Goal: Task Accomplishment & Management: Use online tool/utility

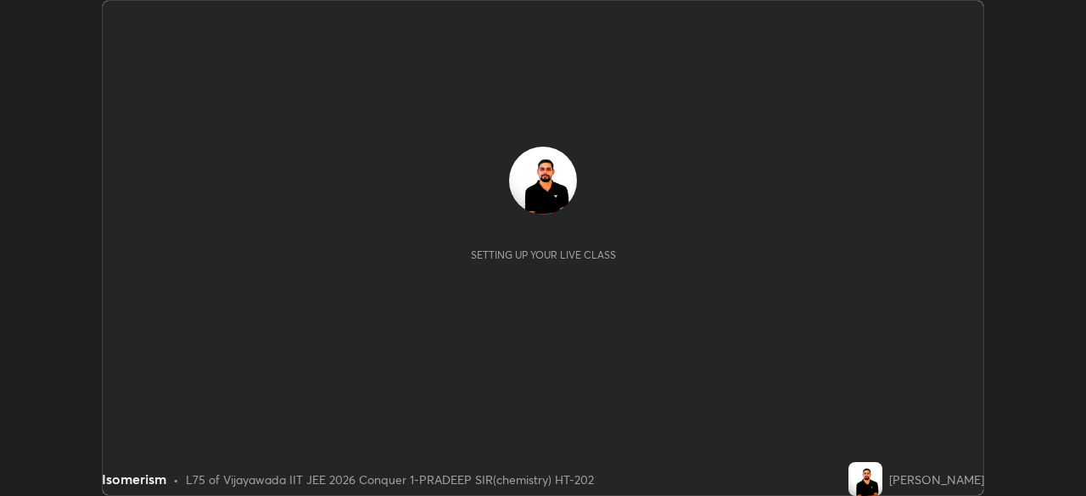
scroll to position [496, 1085]
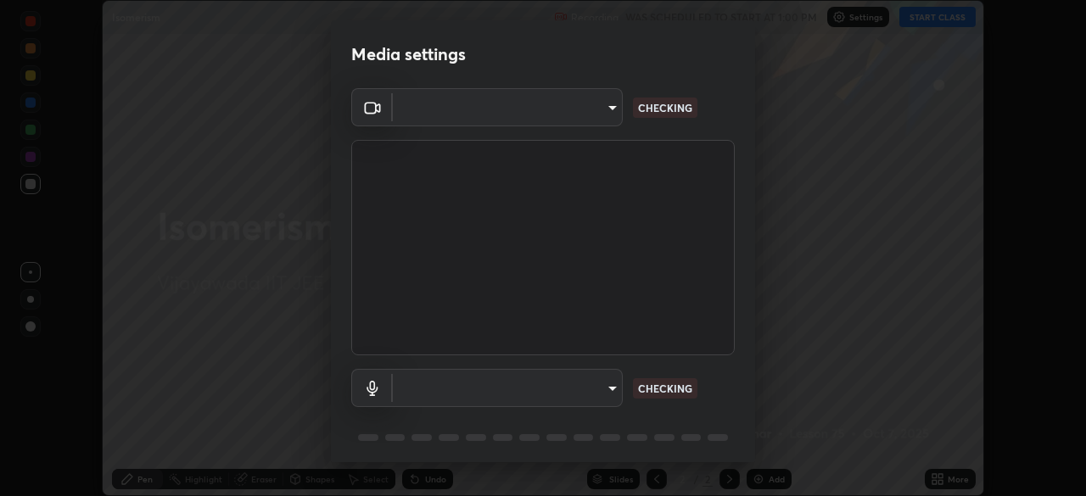
type input "68d9d13b9dc81962e820b4509988bcc698f4750afe62a078f2ac76e4153b94a6"
click at [605, 392] on body "Erase all Isomerism Recording WAS SCHEDULED TO START AT 1:00 PM Settings START …" at bounding box center [543, 248] width 1086 height 496
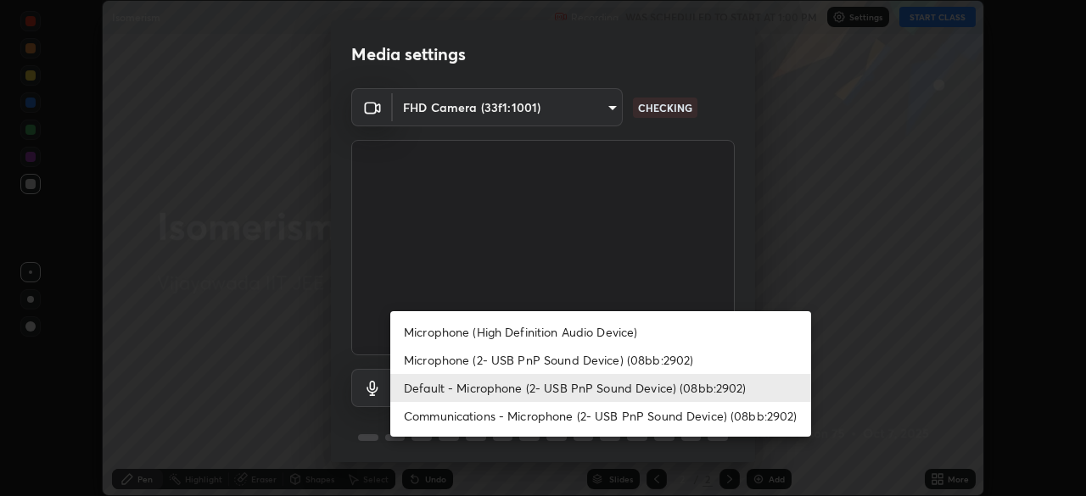
click at [595, 330] on li "Microphone (High Definition Audio Device)" at bounding box center [600, 332] width 421 height 28
type input "d88e5aba456945c03e470e686261cfc928bbc9042f0126afb6dc06422c129e28"
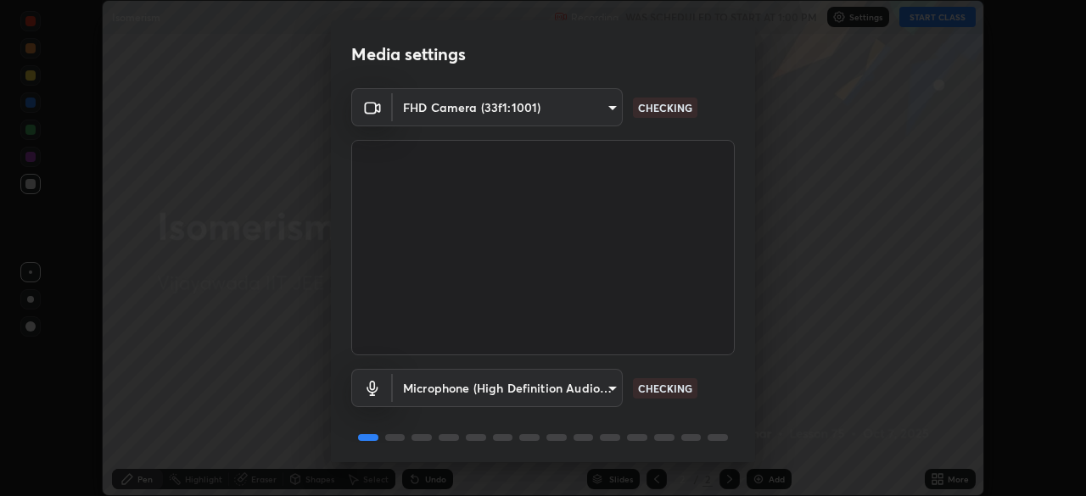
scroll to position [60, 0]
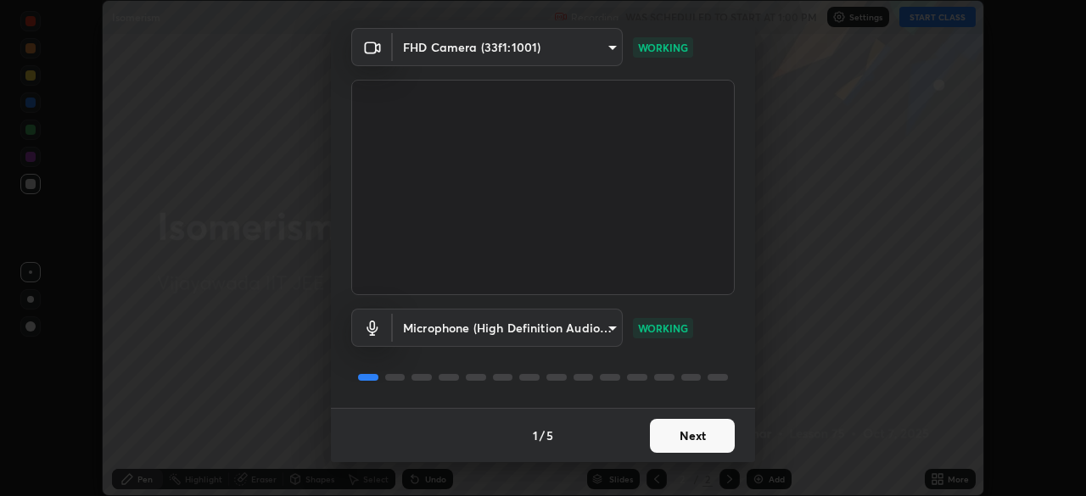
click at [697, 437] on button "Next" at bounding box center [692, 436] width 85 height 34
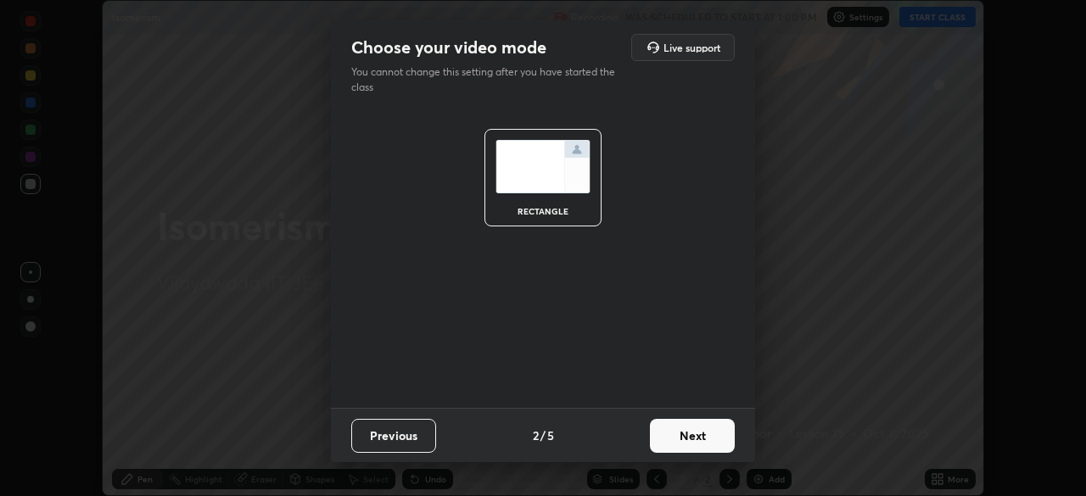
scroll to position [0, 0]
click at [696, 440] on button "Next" at bounding box center [692, 436] width 85 height 34
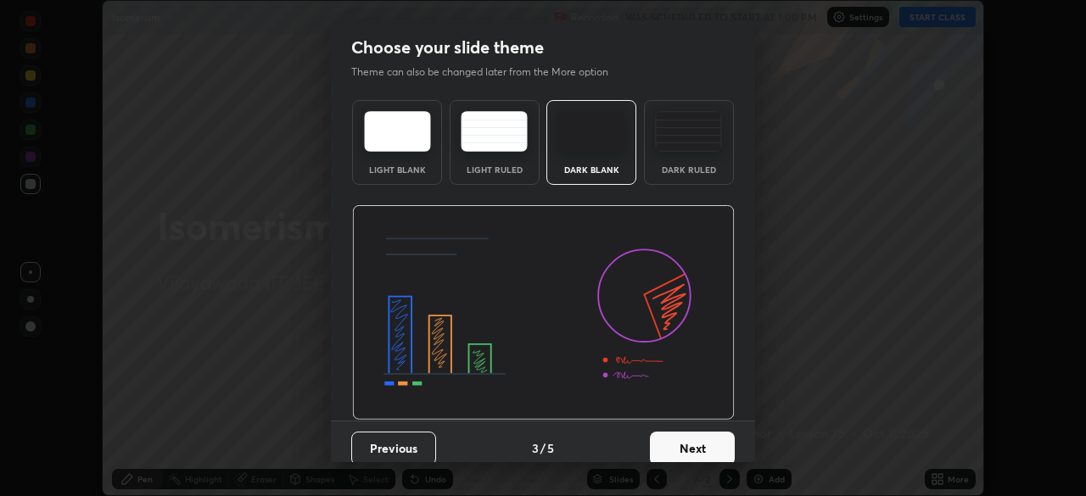
click at [703, 441] on button "Next" at bounding box center [692, 449] width 85 height 34
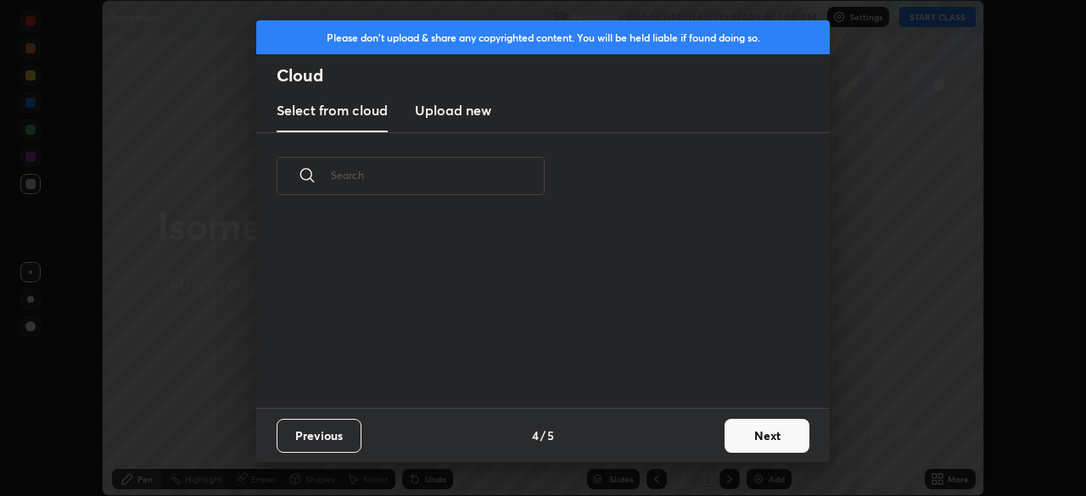
click at [713, 441] on div "Previous 4 / 5 Next" at bounding box center [543, 435] width 574 height 54
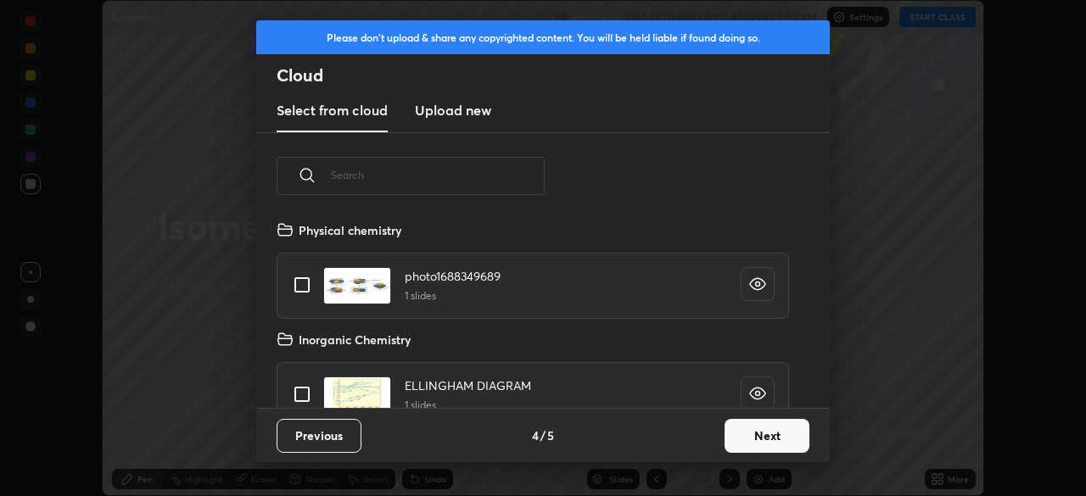
scroll to position [188, 545]
click at [786, 443] on button "Next" at bounding box center [767, 436] width 85 height 34
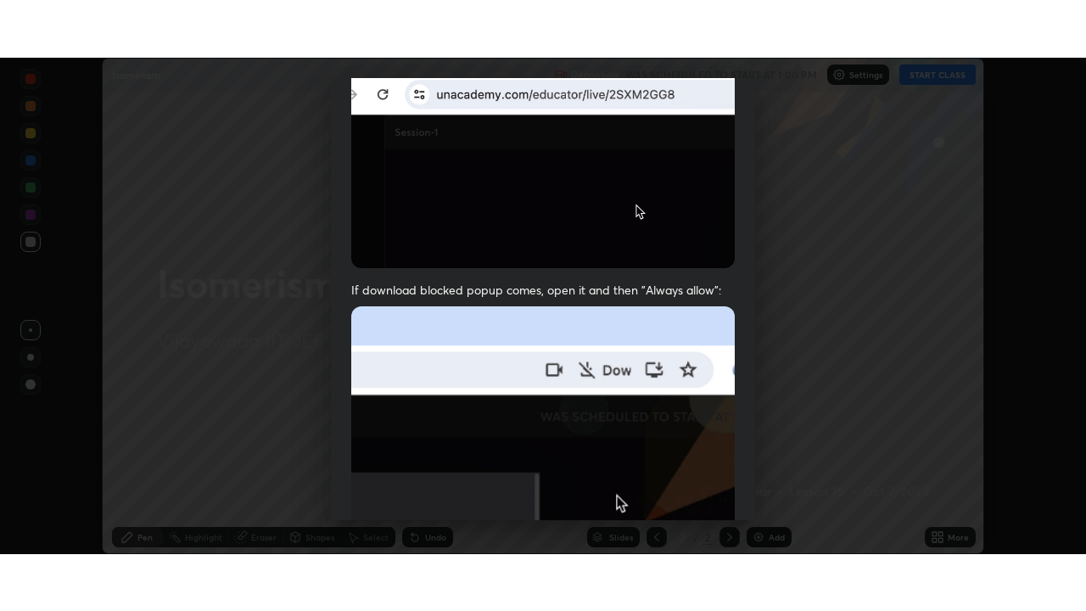
scroll to position [406, 0]
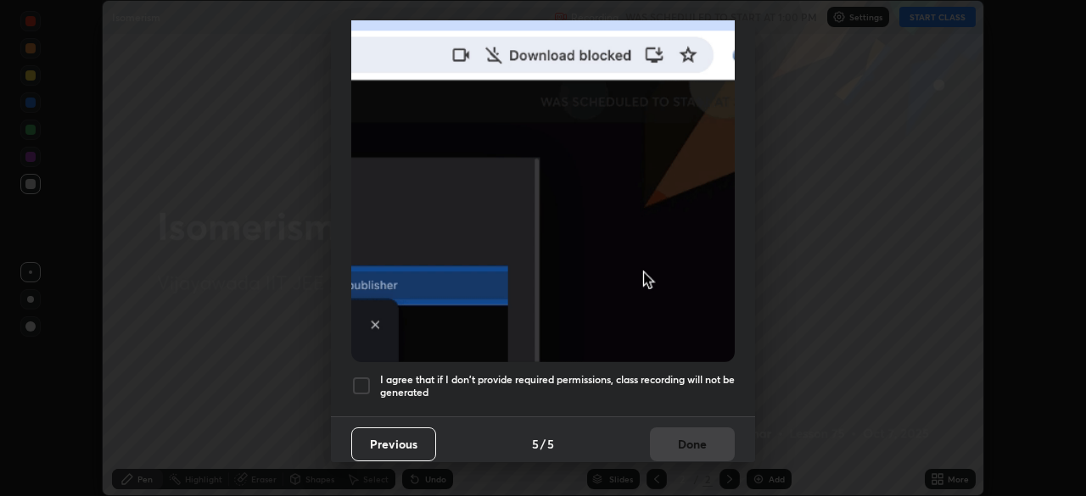
click at [366, 376] on div at bounding box center [361, 386] width 20 height 20
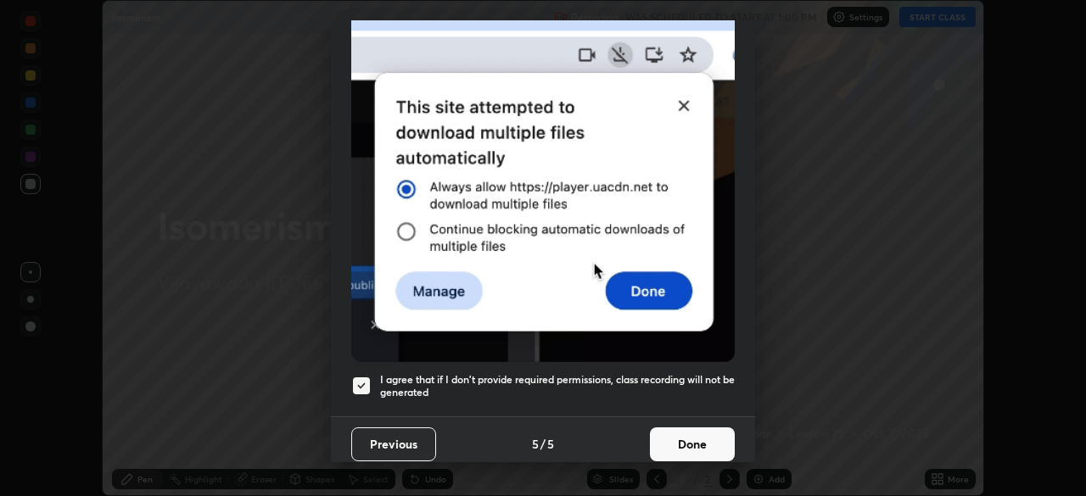
click at [691, 428] on button "Done" at bounding box center [692, 445] width 85 height 34
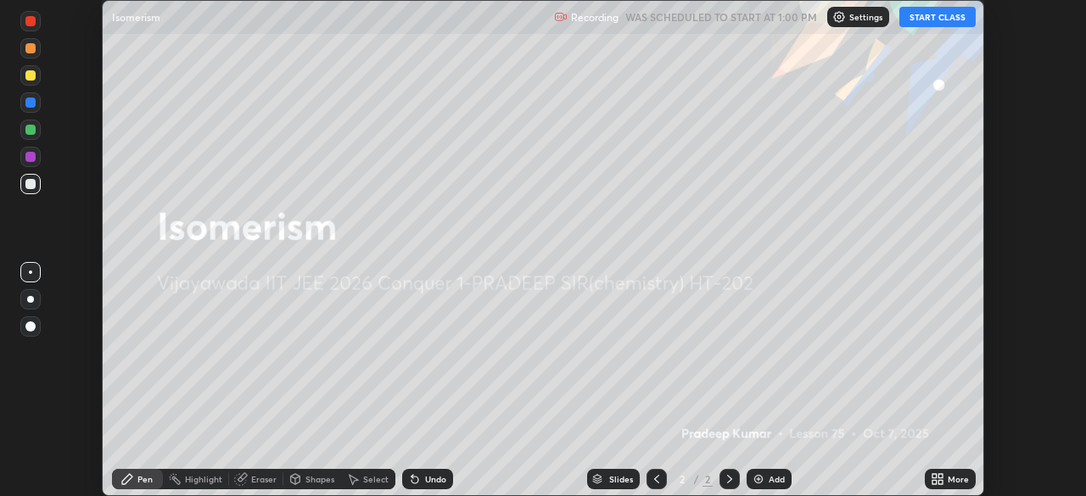
click at [942, 16] on button "START CLASS" at bounding box center [937, 17] width 76 height 20
click at [934, 476] on icon at bounding box center [935, 476] width 4 height 4
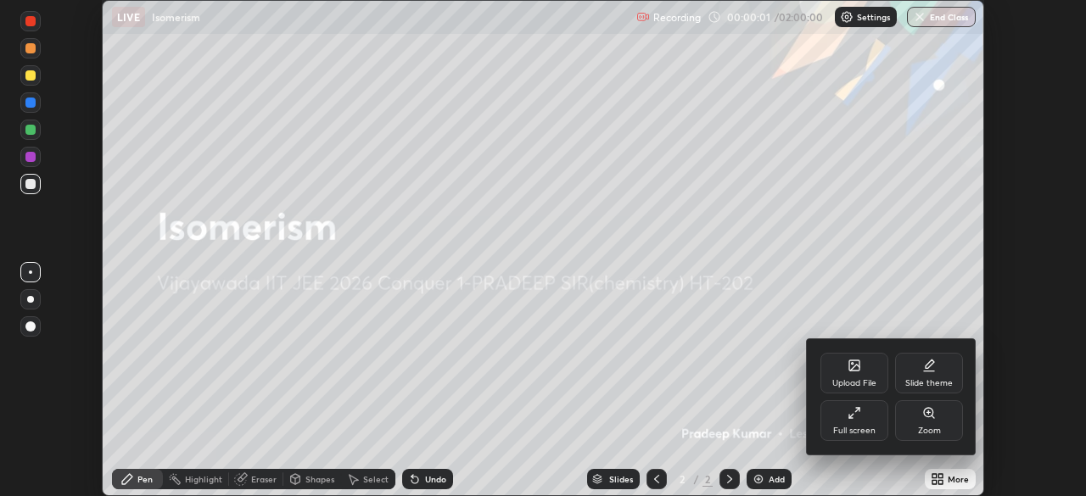
click at [872, 433] on div "Full screen" at bounding box center [854, 431] width 42 height 8
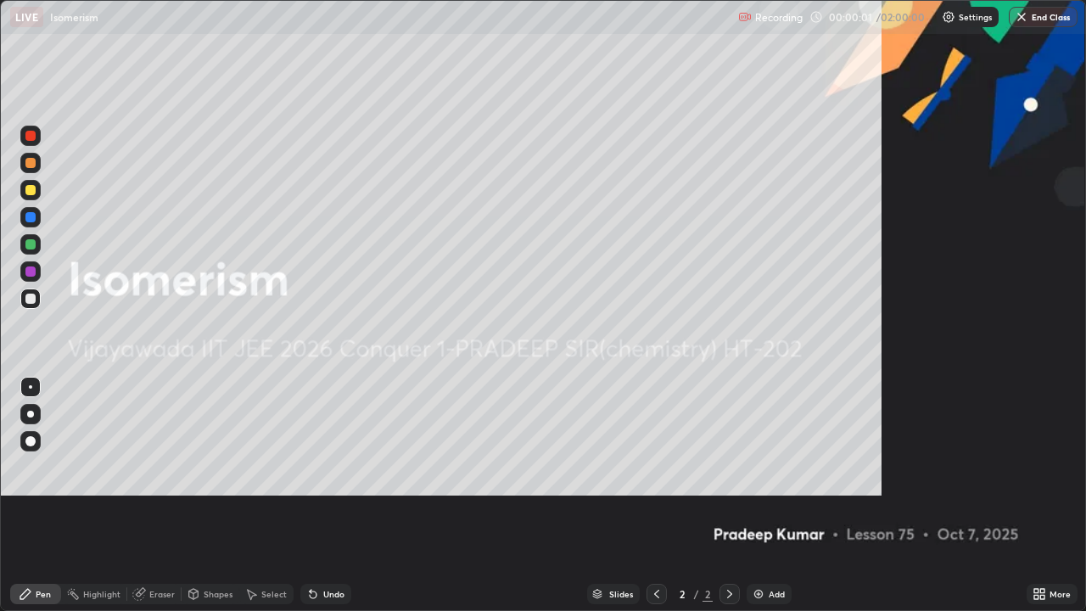
scroll to position [611, 1086]
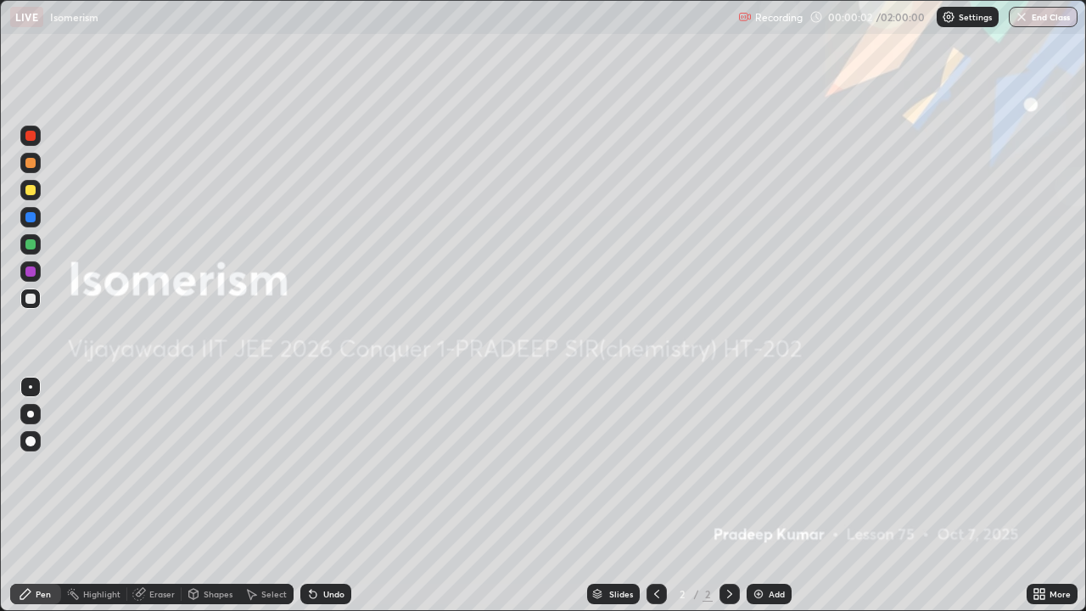
click at [774, 496] on div "Add" at bounding box center [777, 594] width 16 height 8
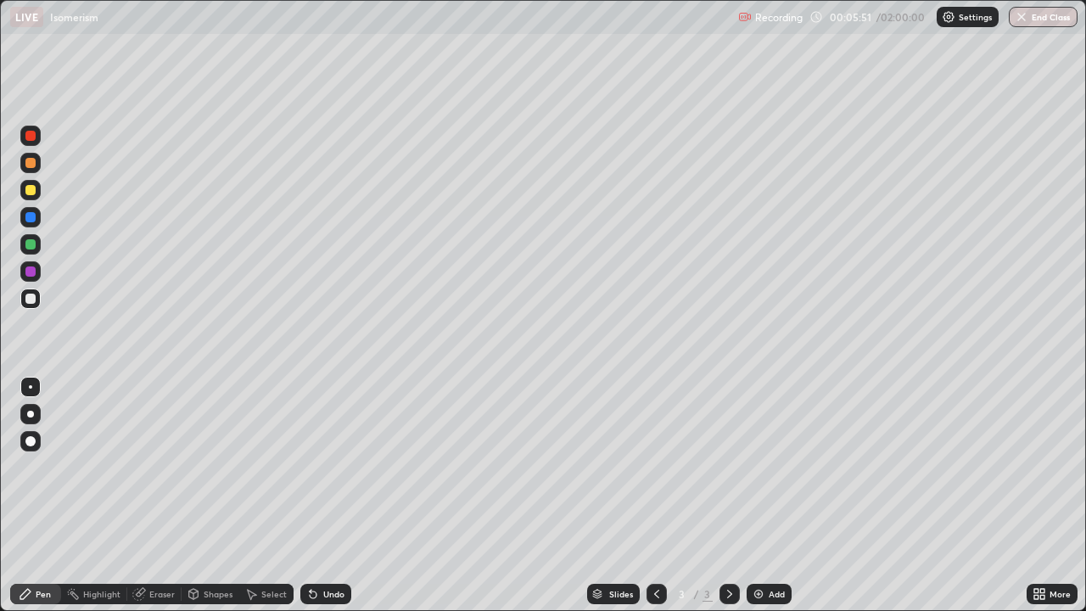
click at [319, 496] on div "Undo" at bounding box center [325, 594] width 51 height 20
click at [323, 496] on div "Undo" at bounding box center [333, 594] width 21 height 8
click at [764, 496] on img at bounding box center [759, 594] width 14 height 14
click at [34, 189] on div at bounding box center [30, 190] width 10 height 10
click at [661, 496] on icon at bounding box center [657, 594] width 14 height 14
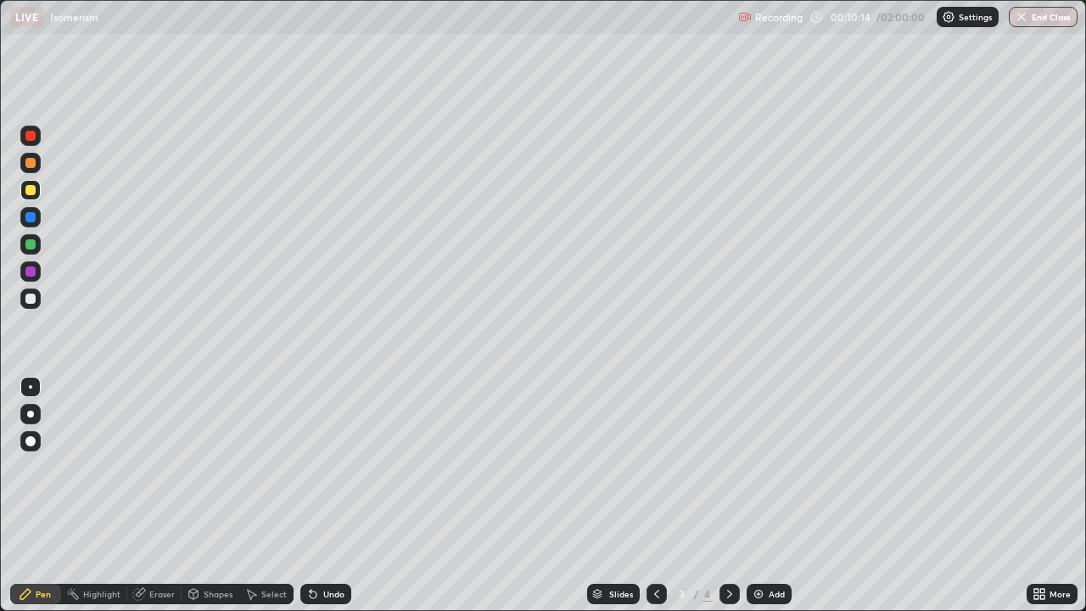
click at [729, 496] on icon at bounding box center [730, 594] width 14 height 14
click at [31, 300] on div at bounding box center [30, 299] width 10 height 10
click at [770, 496] on div "Add" at bounding box center [769, 594] width 45 height 20
click at [663, 496] on div at bounding box center [657, 594] width 20 height 20
click at [727, 496] on icon at bounding box center [730, 594] width 14 height 14
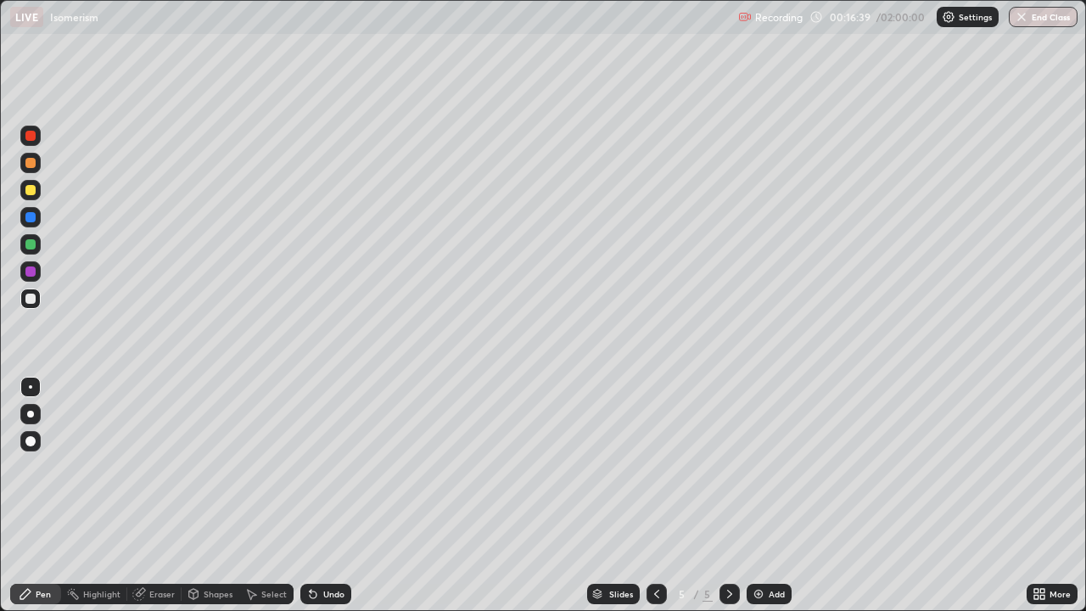
click at [32, 191] on div at bounding box center [30, 190] width 10 height 10
click at [31, 301] on div at bounding box center [30, 299] width 10 height 10
click at [330, 496] on div "Undo" at bounding box center [333, 594] width 21 height 8
click at [332, 496] on div "Undo" at bounding box center [333, 594] width 21 height 8
click at [328, 496] on div "Undo" at bounding box center [333, 594] width 21 height 8
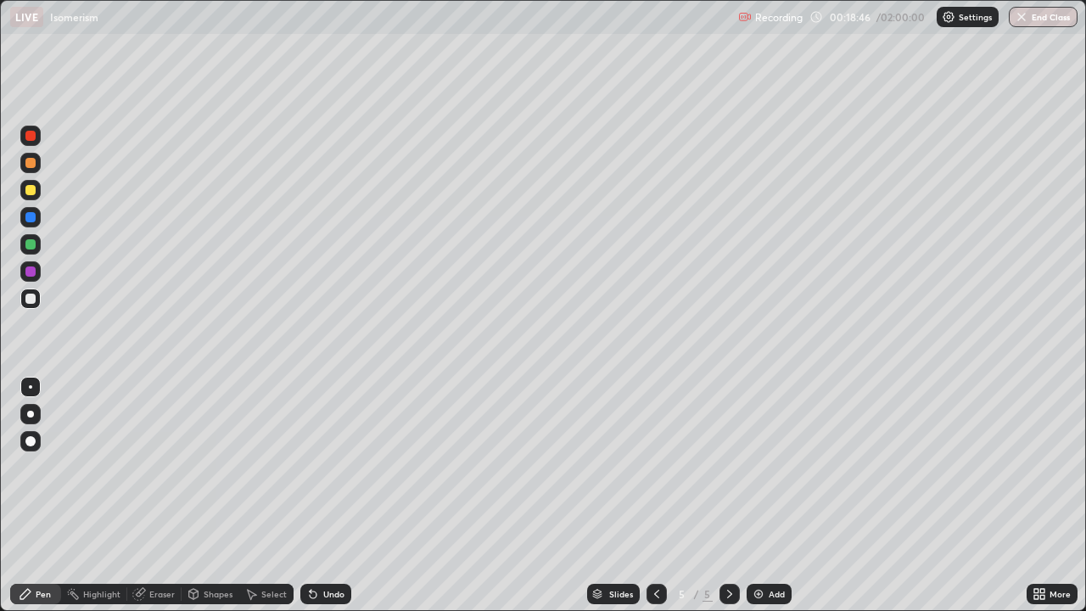
click at [328, 496] on div "Undo" at bounding box center [333, 594] width 21 height 8
click at [323, 496] on div "Undo" at bounding box center [333, 594] width 21 height 8
click at [486, 496] on div "Slides 5 / 5 Add" at bounding box center [688, 594] width 675 height 34
click at [759, 496] on img at bounding box center [759, 594] width 14 height 14
click at [165, 496] on div "Eraser" at bounding box center [154, 594] width 54 height 20
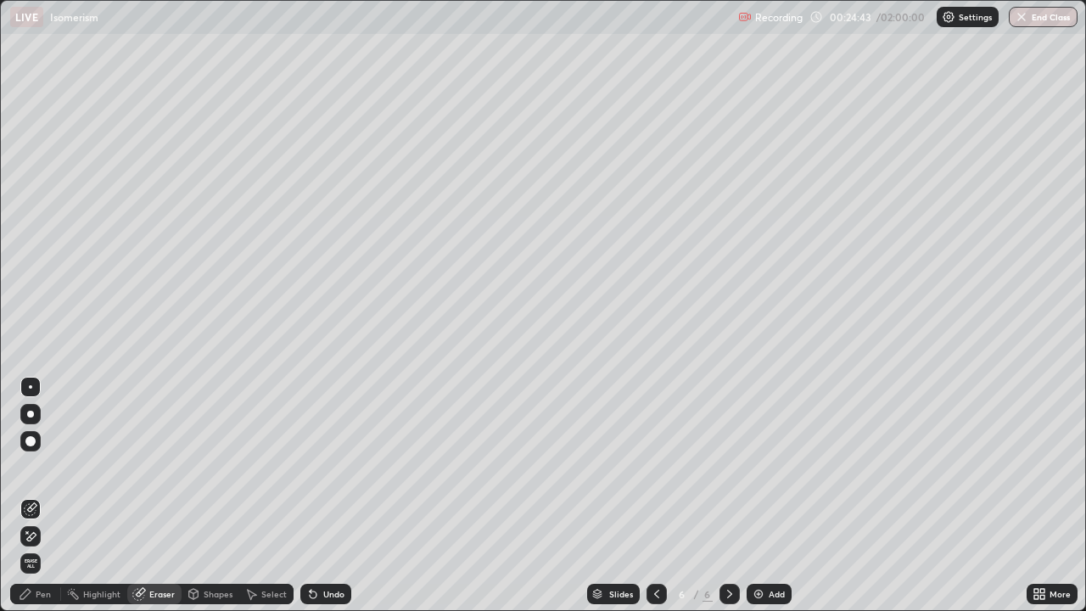
click at [53, 496] on div "Pen" at bounding box center [35, 594] width 51 height 20
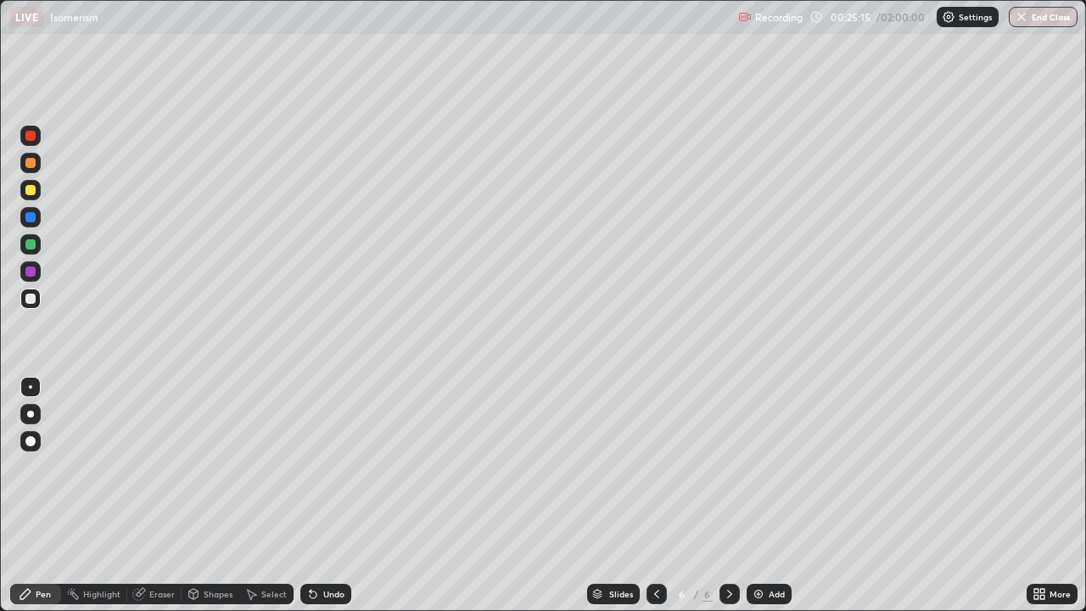
click at [658, 496] on icon at bounding box center [657, 594] width 14 height 14
click at [729, 496] on icon at bounding box center [730, 594] width 14 height 14
click at [28, 190] on div at bounding box center [30, 190] width 10 height 10
click at [330, 496] on div "Undo" at bounding box center [333, 594] width 21 height 8
click at [328, 496] on div "Undo" at bounding box center [325, 594] width 51 height 20
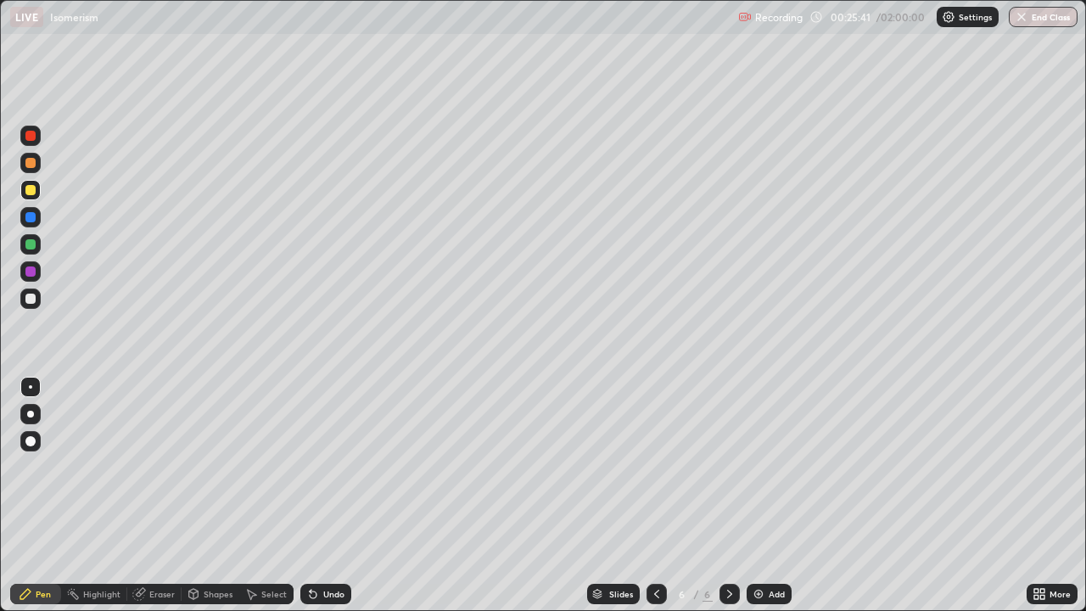
click at [326, 496] on div "Undo" at bounding box center [325, 594] width 51 height 20
click at [324, 496] on div "Undo" at bounding box center [325, 594] width 51 height 20
click at [322, 496] on div "Undo" at bounding box center [325, 594] width 51 height 20
click at [320, 496] on div "Undo" at bounding box center [325, 594] width 51 height 20
click at [318, 496] on div "Undo" at bounding box center [325, 594] width 51 height 20
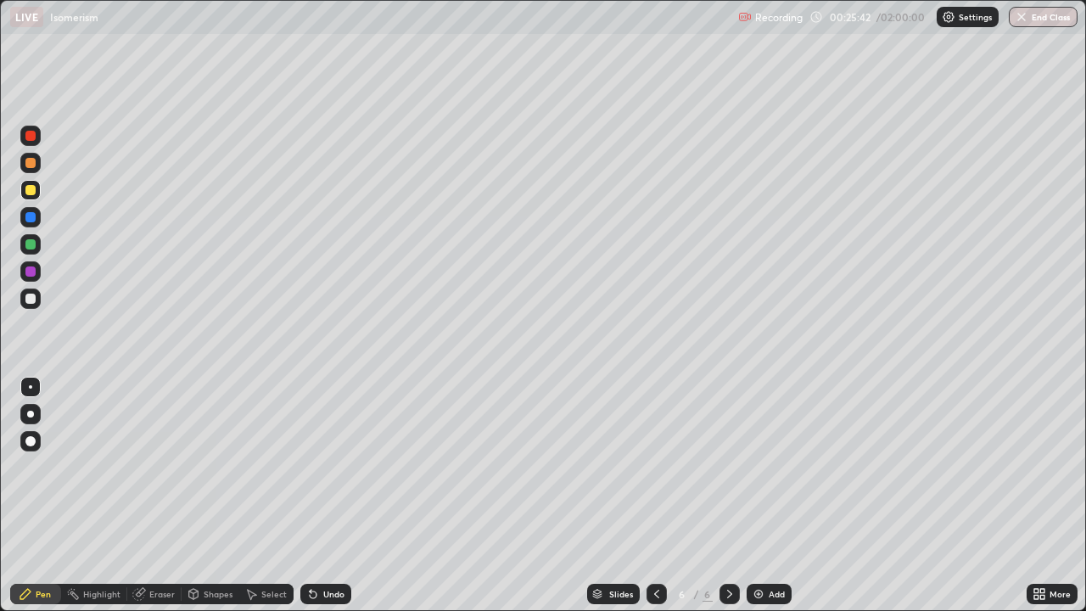
click at [310, 496] on icon at bounding box center [311, 591] width 2 height 2
click at [307, 496] on icon at bounding box center [313, 594] width 14 height 14
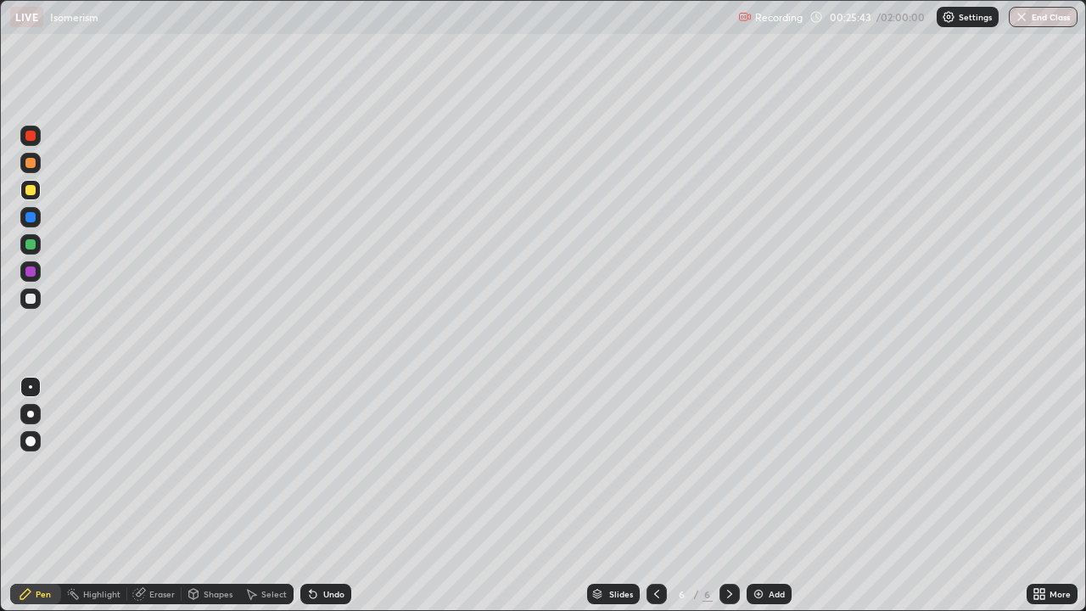
click at [310, 496] on icon at bounding box center [313, 594] width 7 height 7
click at [311, 496] on icon at bounding box center [313, 594] width 7 height 7
click at [313, 496] on icon at bounding box center [313, 594] width 7 height 7
click at [31, 301] on div at bounding box center [30, 299] width 10 height 10
click at [762, 496] on img at bounding box center [759, 594] width 14 height 14
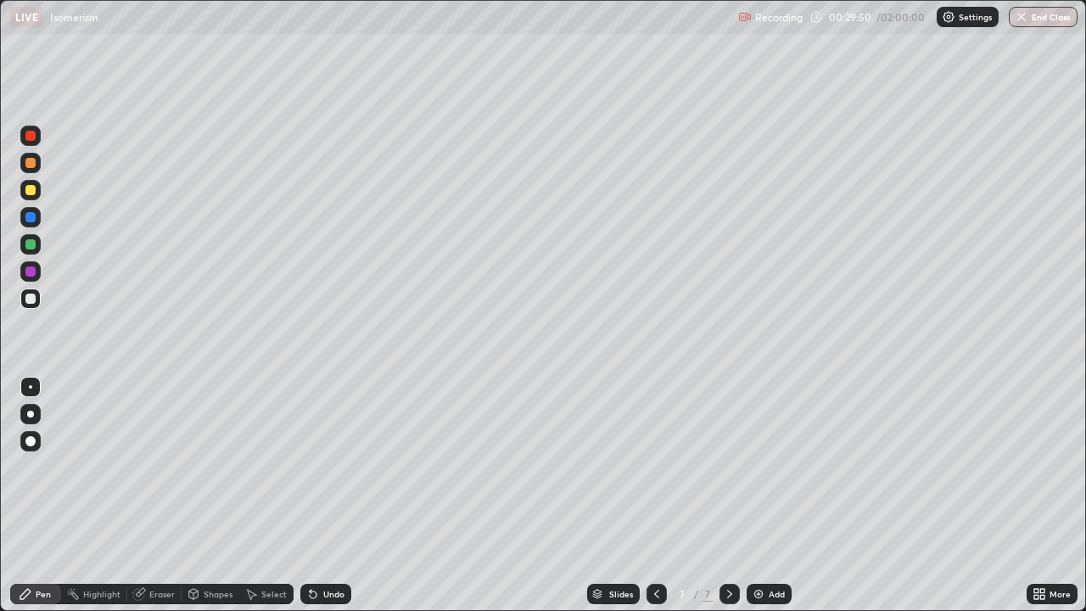
click at [33, 189] on div at bounding box center [30, 190] width 10 height 10
click at [155, 496] on div "Eraser" at bounding box center [161, 594] width 25 height 8
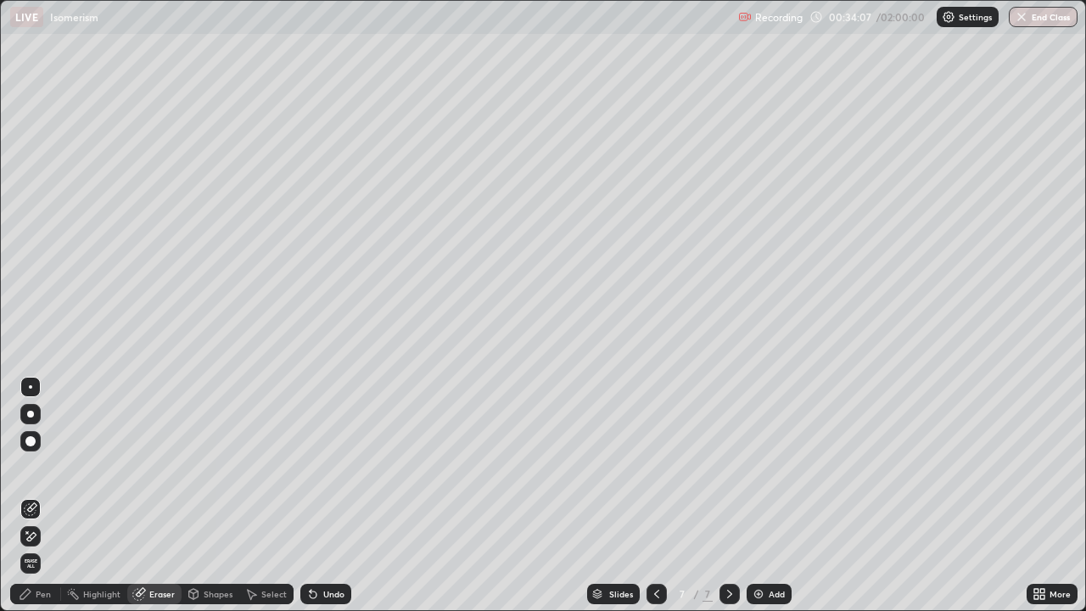
click at [30, 496] on icon at bounding box center [26, 594] width 14 height 14
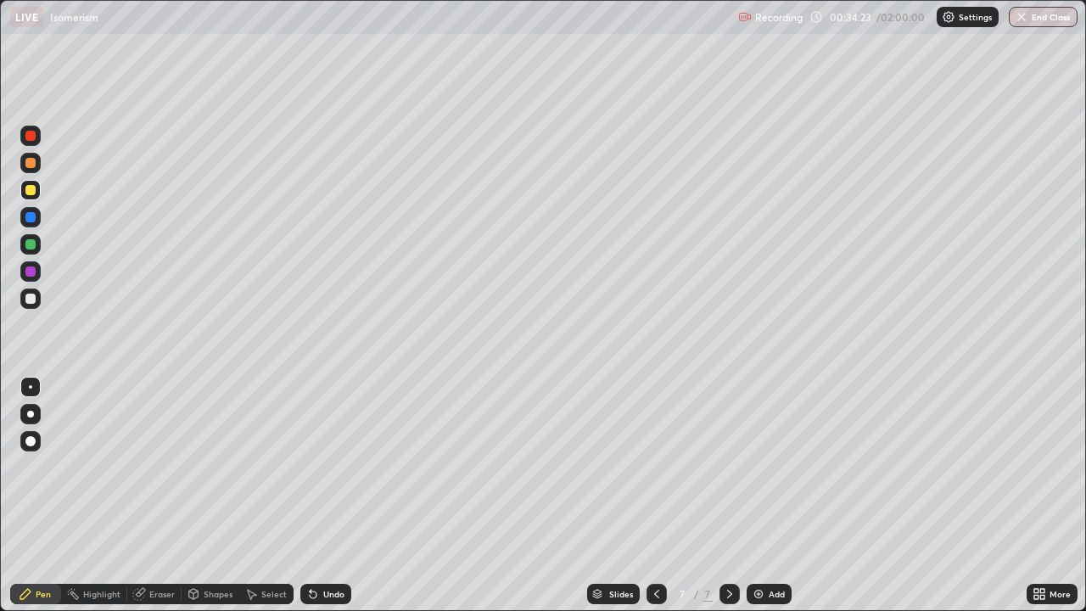
click at [760, 496] on img at bounding box center [759, 594] width 14 height 14
click at [759, 496] on img at bounding box center [759, 594] width 14 height 14
click at [31, 300] on div at bounding box center [30, 299] width 10 height 10
click at [334, 496] on div "Undo" at bounding box center [333, 594] width 21 height 8
click at [328, 496] on div "Undo" at bounding box center [333, 594] width 21 height 8
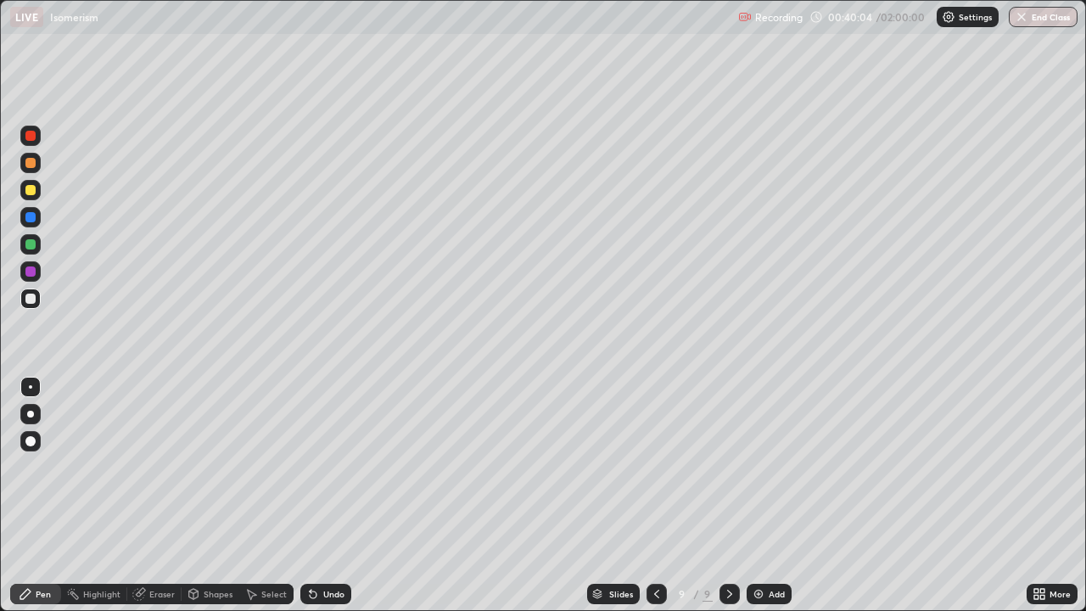
click at [328, 496] on div "Undo" at bounding box center [333, 594] width 21 height 8
click at [27, 190] on div at bounding box center [30, 190] width 10 height 10
click at [766, 496] on div "Add" at bounding box center [769, 594] width 45 height 20
click at [31, 300] on div at bounding box center [30, 299] width 10 height 10
click at [658, 496] on icon at bounding box center [656, 594] width 14 height 14
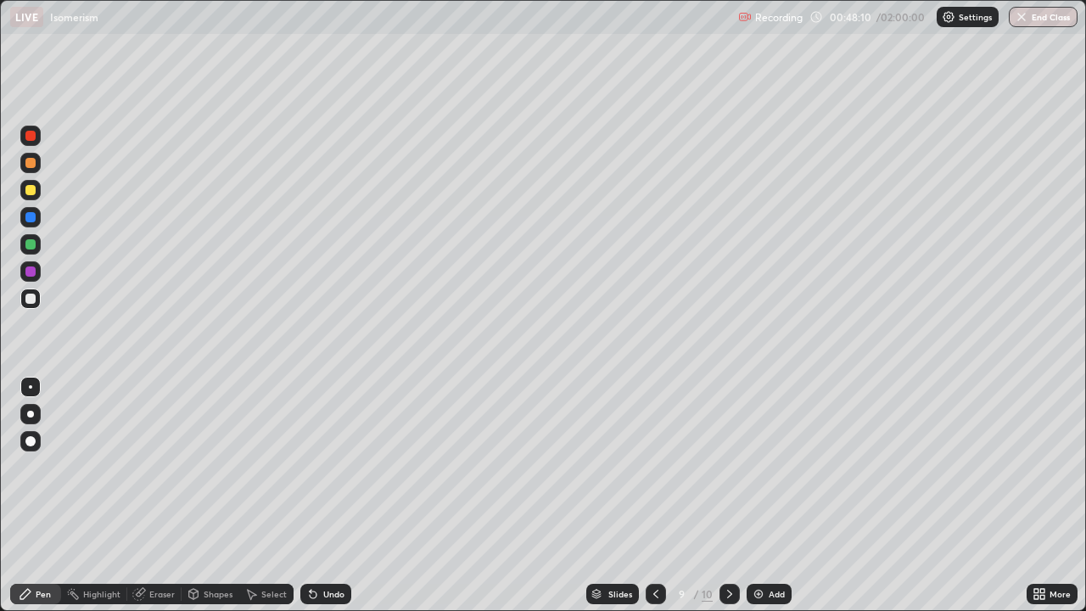
click at [728, 496] on icon at bounding box center [730, 594] width 14 height 14
click at [333, 496] on div "Undo" at bounding box center [333, 594] width 21 height 8
click at [331, 496] on div "Undo" at bounding box center [333, 594] width 21 height 8
click at [767, 496] on div "Add" at bounding box center [769, 594] width 45 height 20
click at [652, 496] on icon at bounding box center [657, 594] width 14 height 14
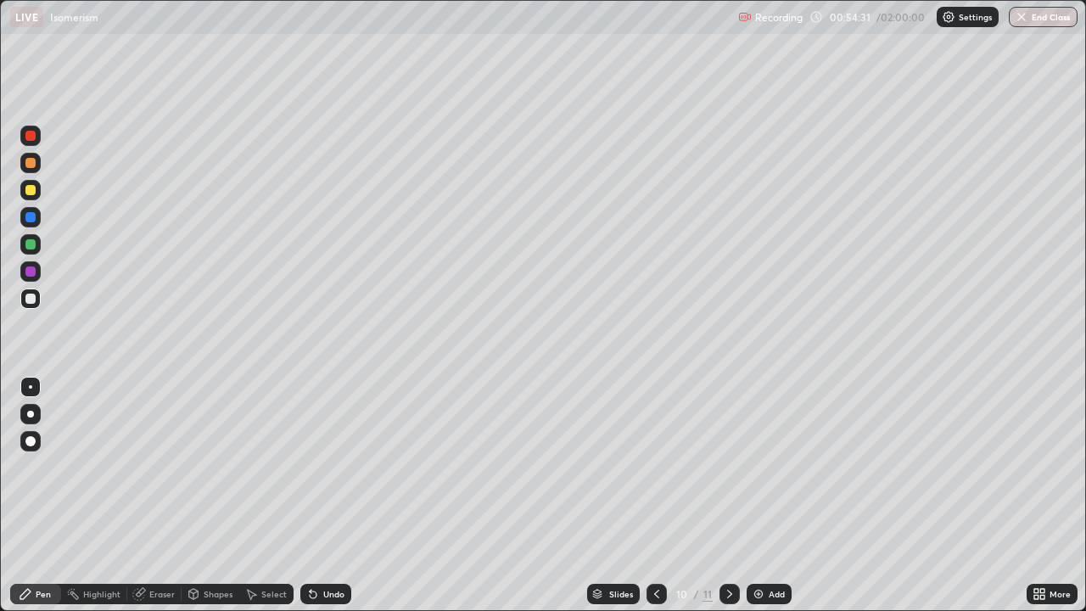
click at [653, 496] on icon at bounding box center [657, 594] width 14 height 14
click at [650, 496] on icon at bounding box center [657, 594] width 14 height 14
click at [655, 496] on icon at bounding box center [657, 594] width 14 height 14
click at [735, 496] on div at bounding box center [730, 594] width 20 height 20
click at [730, 496] on icon at bounding box center [729, 594] width 5 height 8
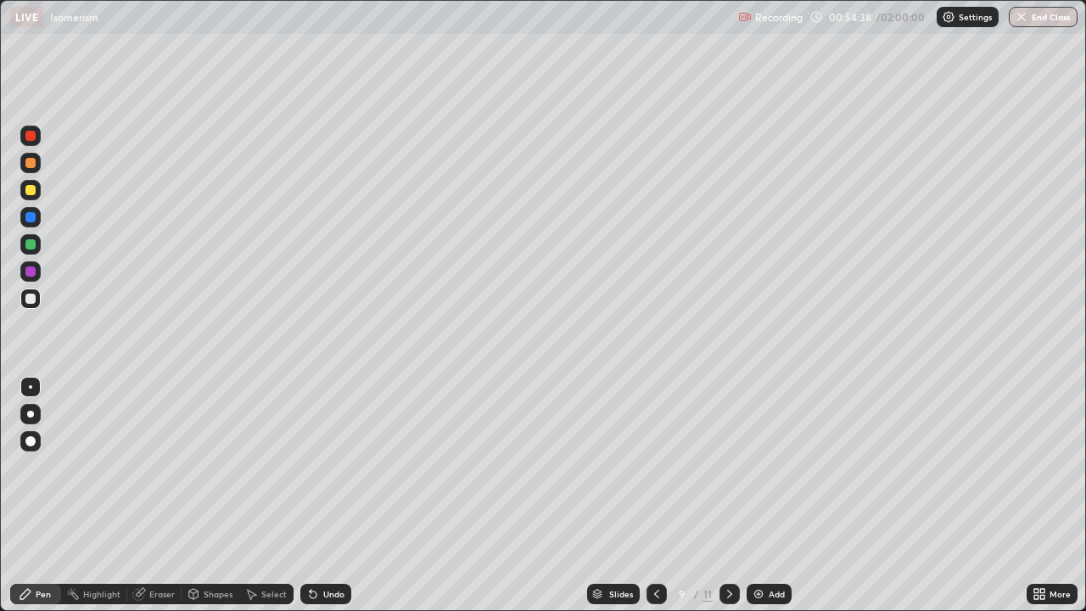
click at [730, 496] on icon at bounding box center [729, 594] width 5 height 8
click at [728, 496] on icon at bounding box center [730, 594] width 14 height 14
click at [761, 496] on img at bounding box center [759, 594] width 14 height 14
click at [770, 496] on div "Add" at bounding box center [769, 594] width 45 height 20
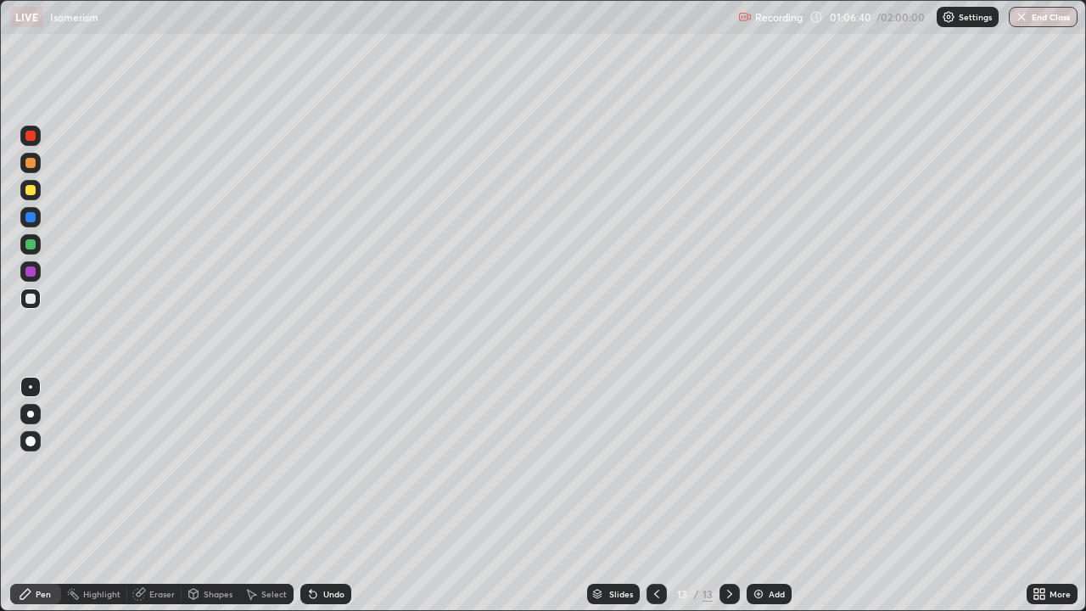
click at [31, 189] on div at bounding box center [30, 190] width 10 height 10
click at [335, 496] on div "Undo" at bounding box center [333, 594] width 21 height 8
click at [334, 496] on div "Undo" at bounding box center [333, 594] width 21 height 8
click at [762, 496] on img at bounding box center [759, 594] width 14 height 14
click at [326, 496] on div "Undo" at bounding box center [333, 594] width 21 height 8
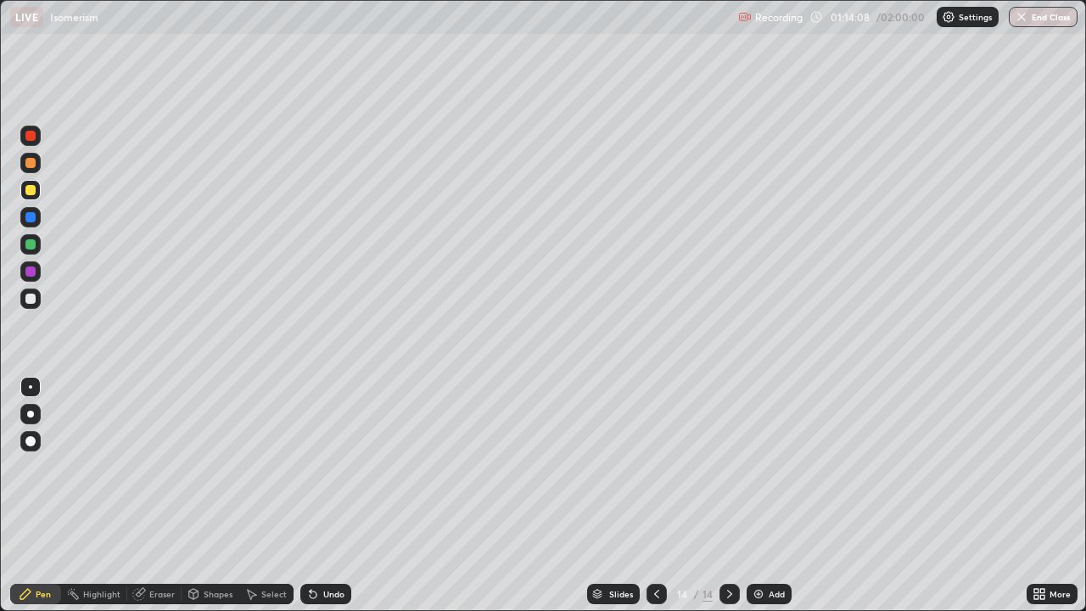
click at [329, 496] on div "Undo" at bounding box center [333, 594] width 21 height 8
click at [35, 299] on div at bounding box center [30, 299] width 10 height 10
click at [156, 496] on div "Eraser" at bounding box center [161, 594] width 25 height 8
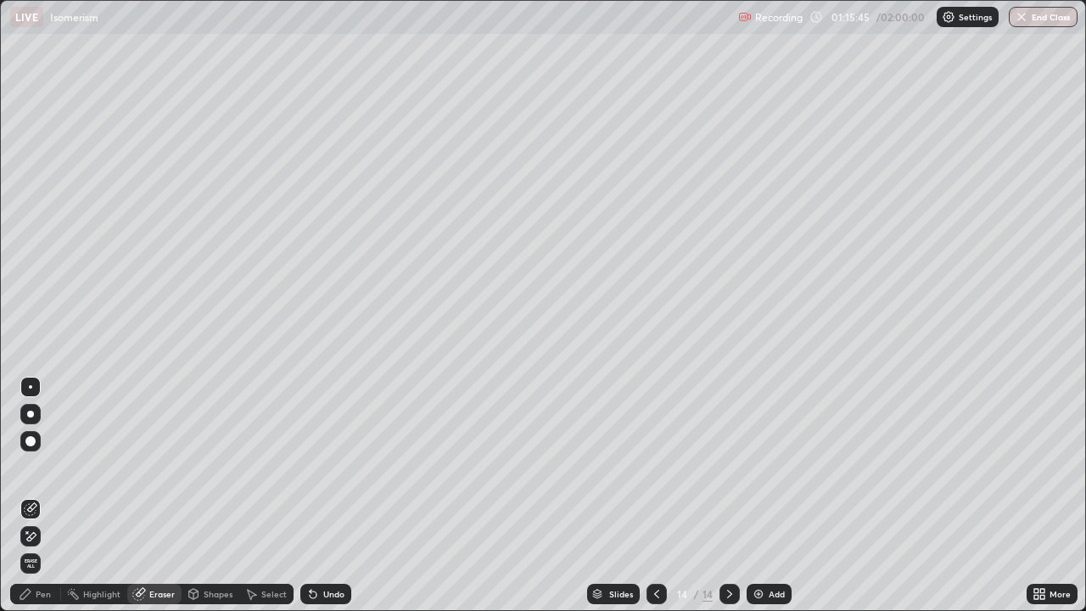
click at [29, 496] on icon at bounding box center [26, 594] width 14 height 14
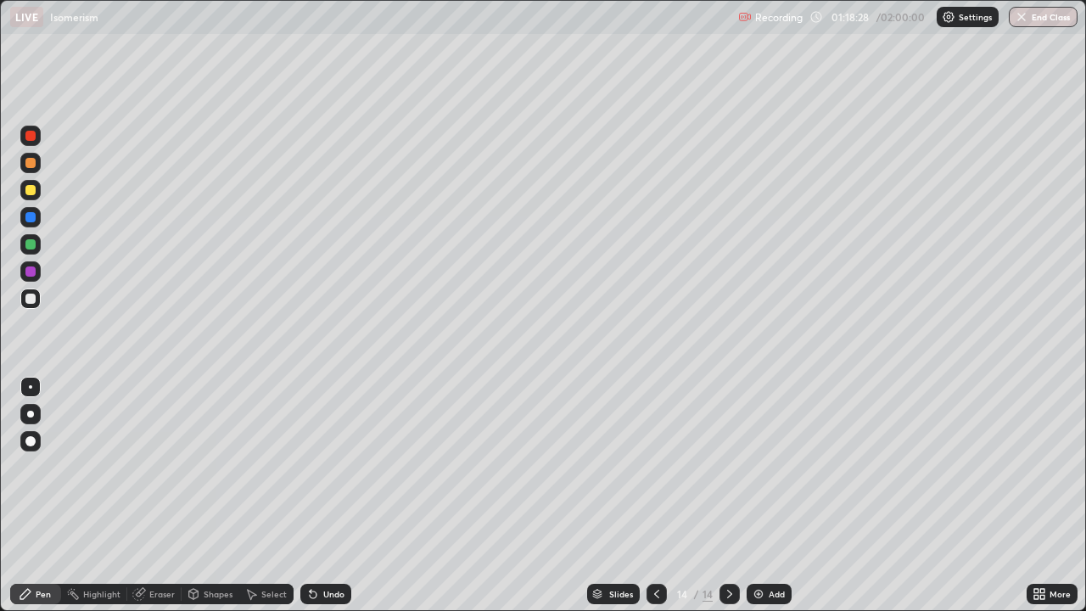
click at [764, 496] on img at bounding box center [759, 594] width 14 height 14
click at [26, 185] on div at bounding box center [30, 190] width 10 height 10
click at [328, 496] on div "Undo" at bounding box center [333, 594] width 21 height 8
click at [28, 301] on div at bounding box center [30, 299] width 10 height 10
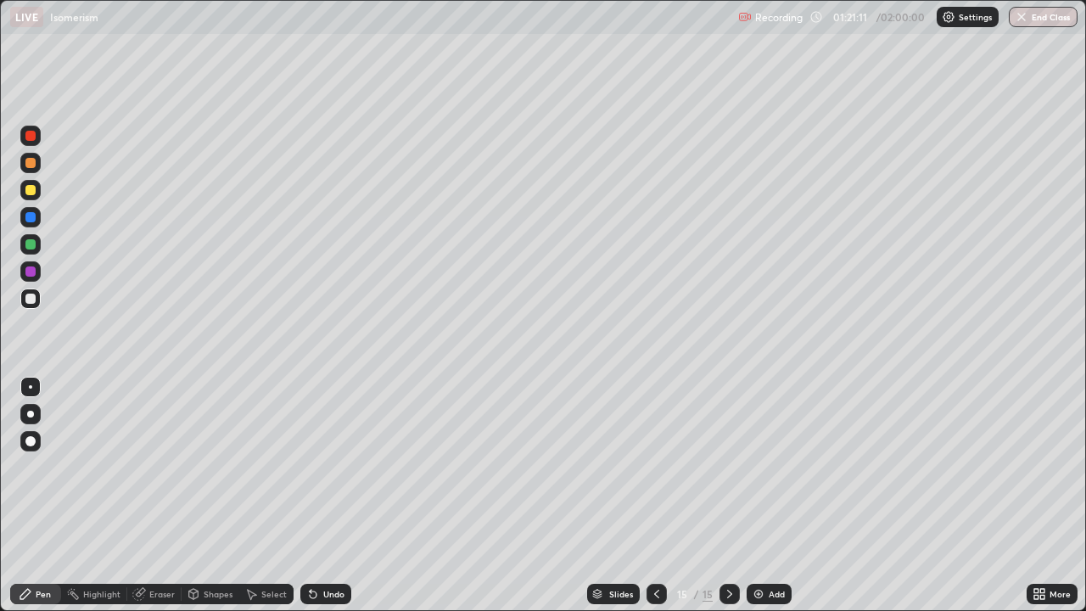
click at [325, 496] on div "Undo" at bounding box center [325, 594] width 51 height 20
click at [323, 496] on div "Undo" at bounding box center [333, 594] width 21 height 8
click at [324, 496] on div "Undo" at bounding box center [333, 594] width 21 height 8
click at [1057, 26] on button "End Class" at bounding box center [1043, 17] width 69 height 20
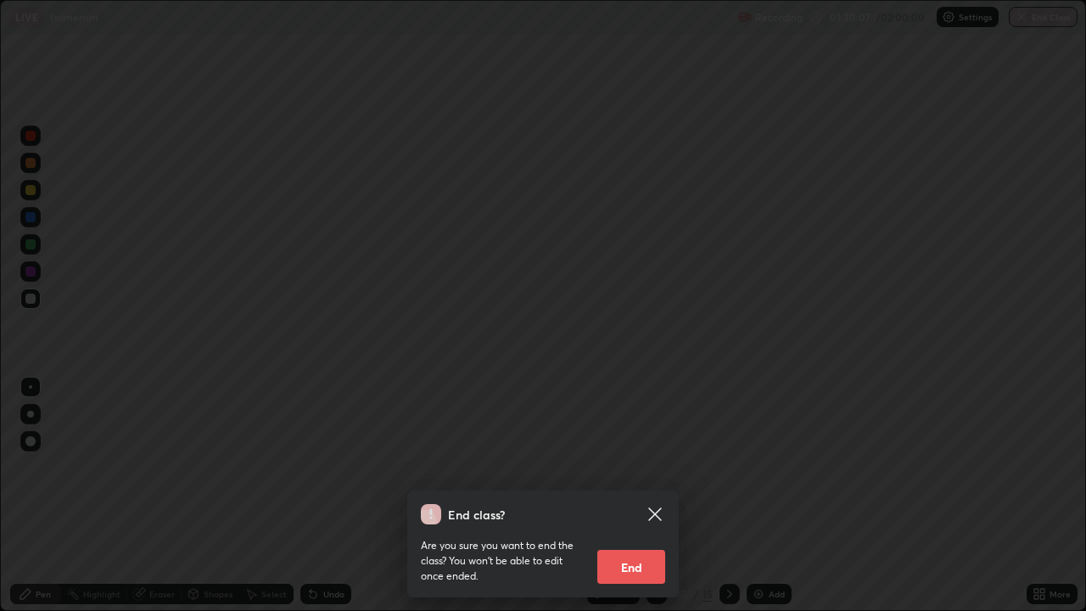
click at [652, 496] on button "End" at bounding box center [631, 567] width 68 height 34
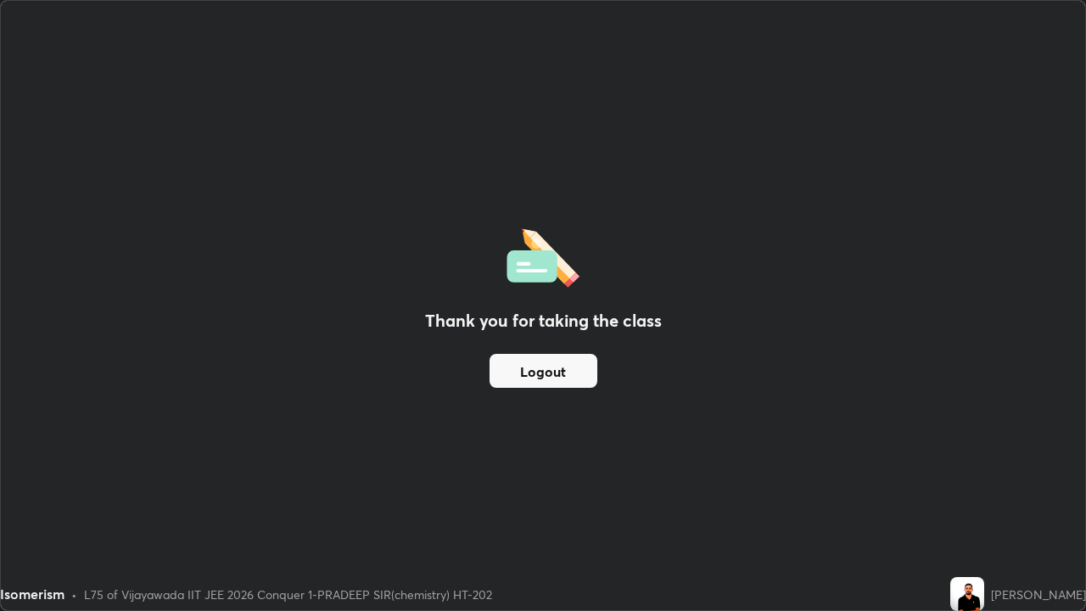
click at [569, 367] on button "Logout" at bounding box center [544, 371] width 108 height 34
